Goal: Information Seeking & Learning: Compare options

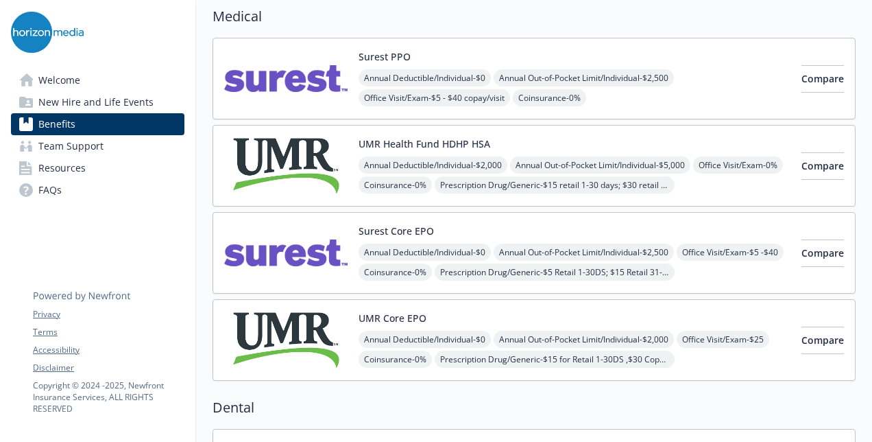
scroll to position [108, 0]
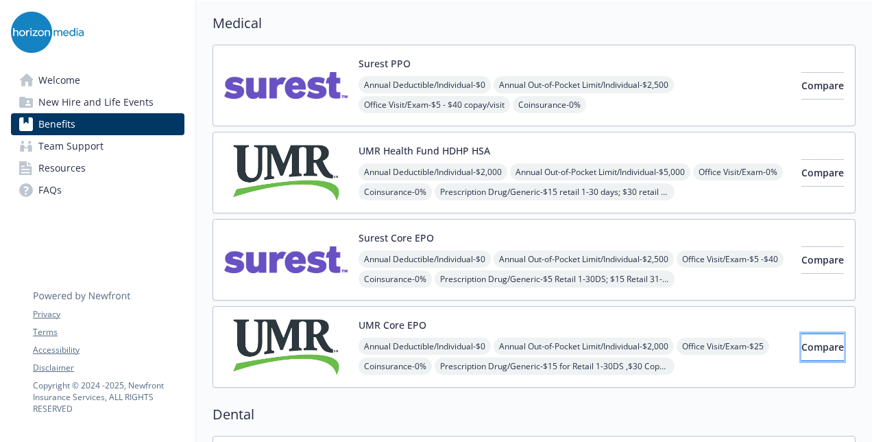
click at [802, 342] on span "Compare" at bounding box center [823, 346] width 43 height 13
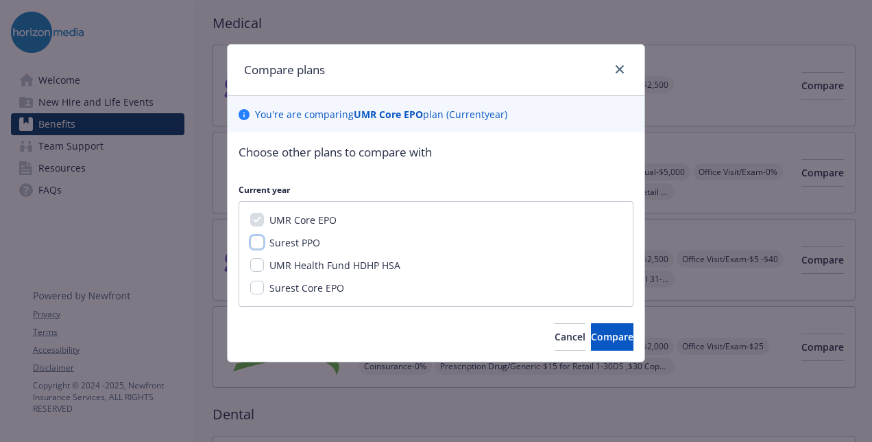
click at [258, 239] on input "Surest PPO" at bounding box center [257, 242] width 14 height 14
checkbox input "true"
click at [259, 259] on input "UMR Health Fund HDHP HSA" at bounding box center [257, 265] width 14 height 14
checkbox input "true"
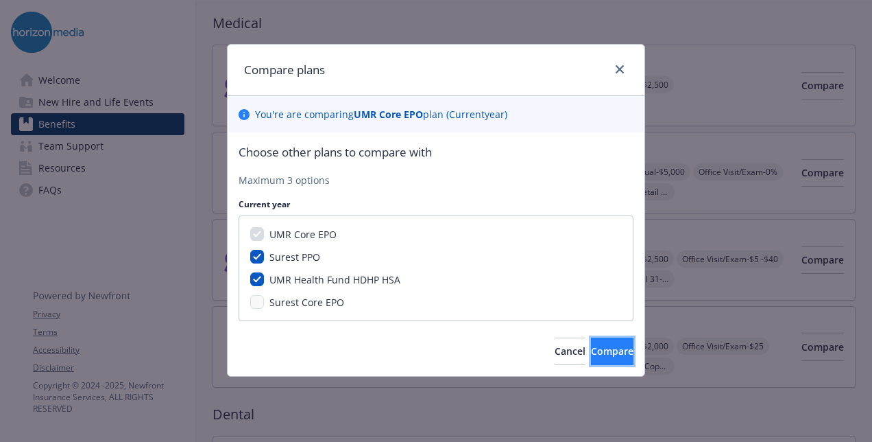
click at [598, 349] on span "Compare" at bounding box center [612, 350] width 43 height 13
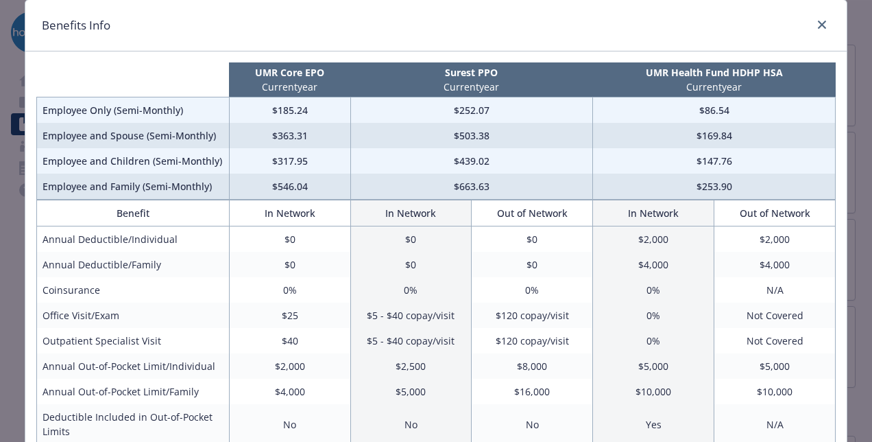
scroll to position [45, 0]
click at [818, 21] on icon "close" at bounding box center [822, 24] width 8 height 8
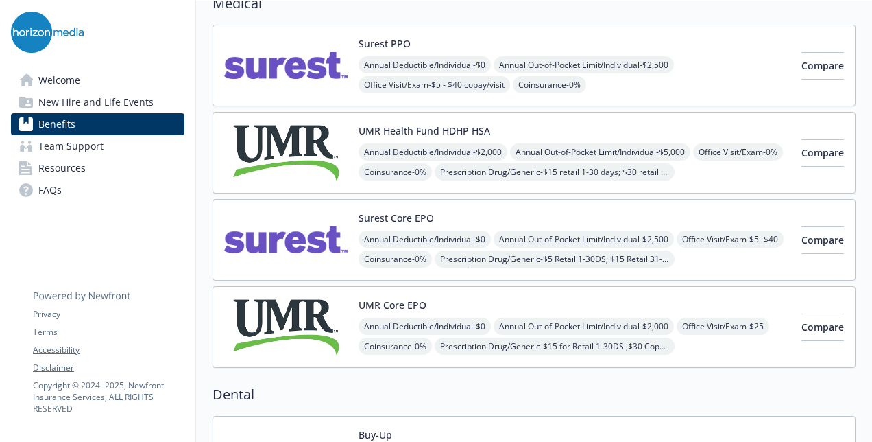
scroll to position [127, 0]
click at [336, 302] on img at bounding box center [285, 327] width 123 height 58
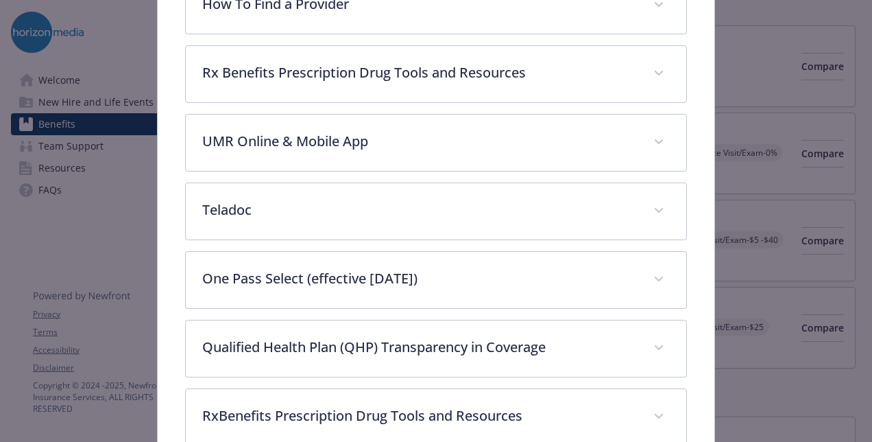
scroll to position [499, 0]
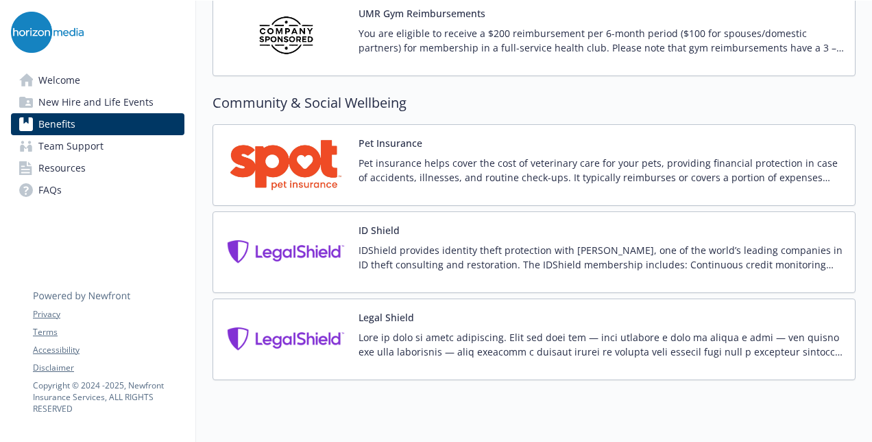
scroll to position [3528, 10]
